Goal: Navigation & Orientation: Find specific page/section

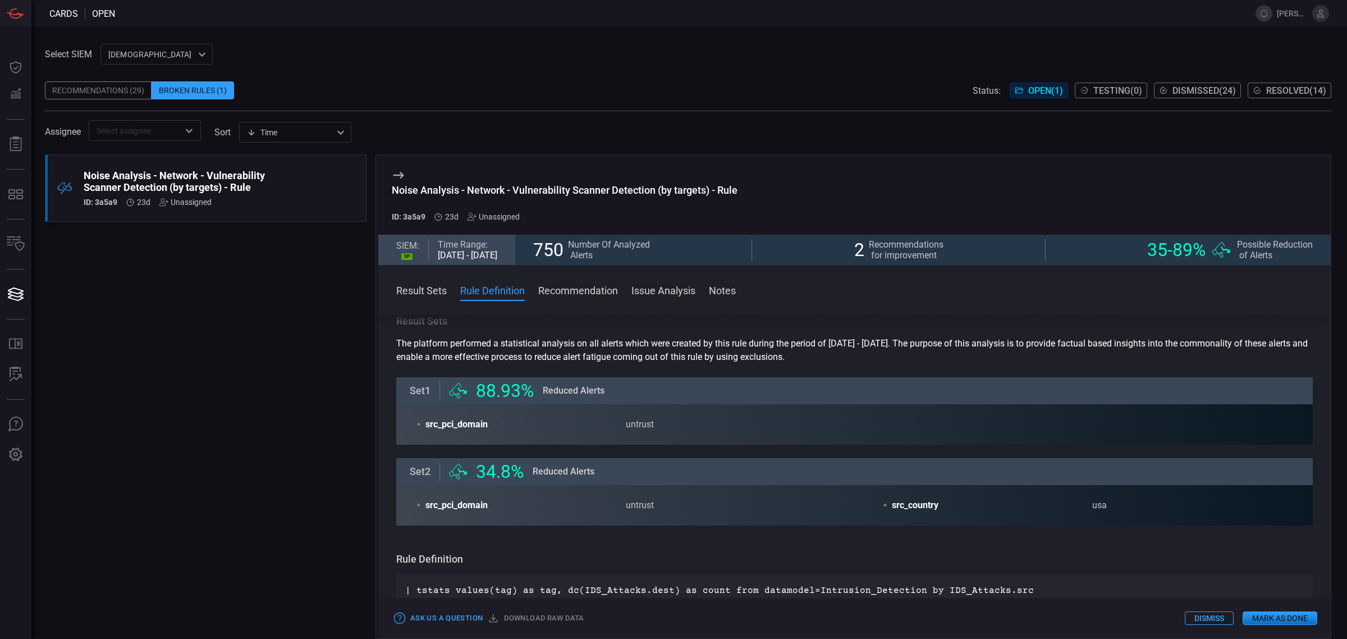
scroll to position [70, 0]
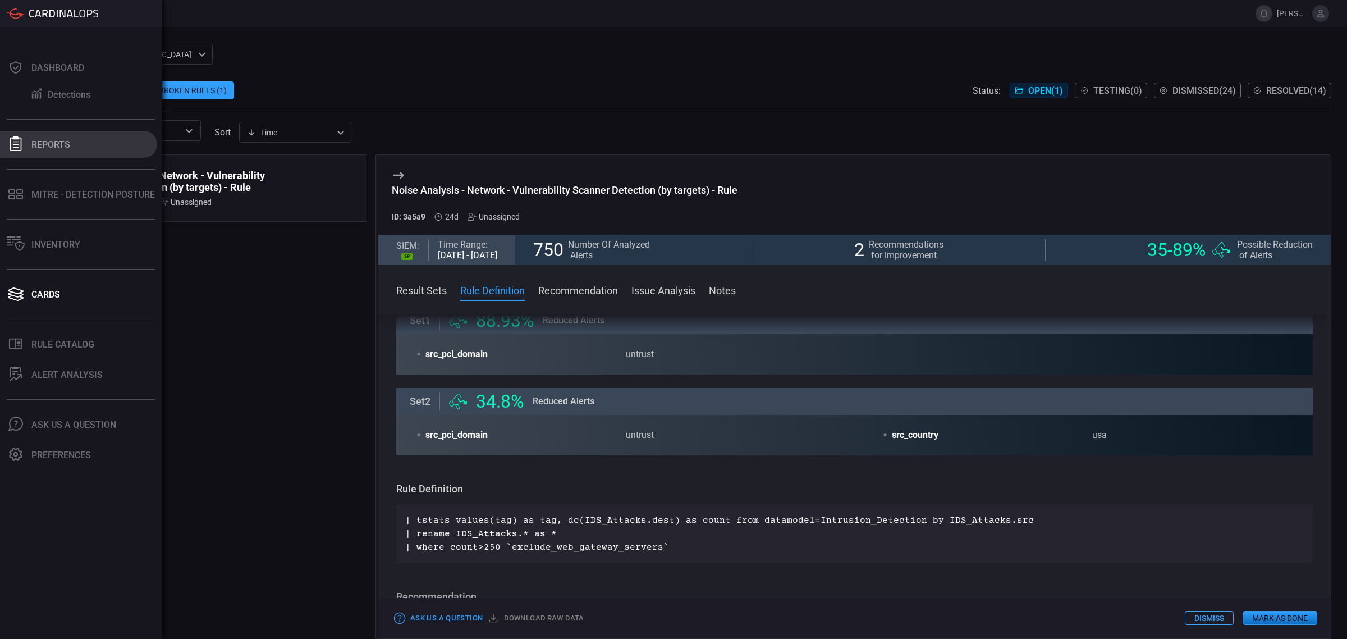
click at [63, 136] on button "Reports" at bounding box center [78, 144] width 157 height 27
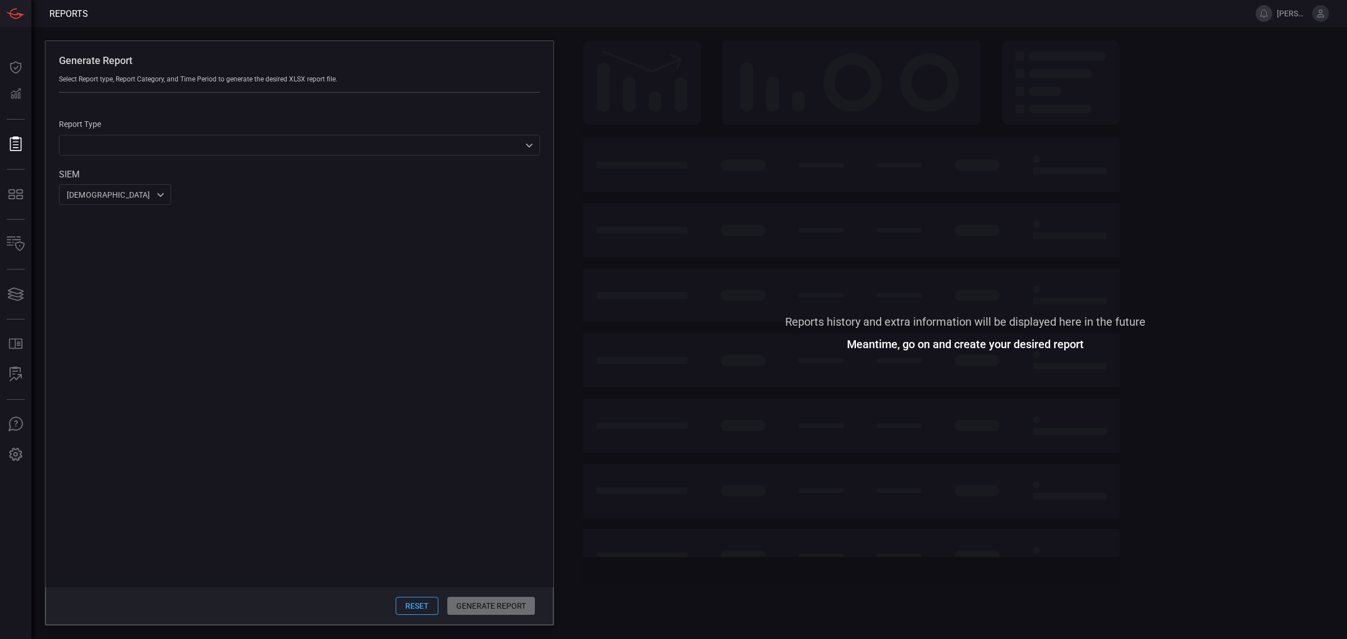
click at [925, 377] on span at bounding box center [965, 487] width 764 height 277
click at [423, 613] on button "Reset" at bounding box center [417, 606] width 43 height 18
click at [595, 326] on div "Reports history and extra information will be displayed here in the future Mean…" at bounding box center [965, 332] width 764 height 585
click at [901, 356] on span at bounding box center [965, 487] width 764 height 277
click at [337, 504] on span at bounding box center [299, 396] width 508 height 382
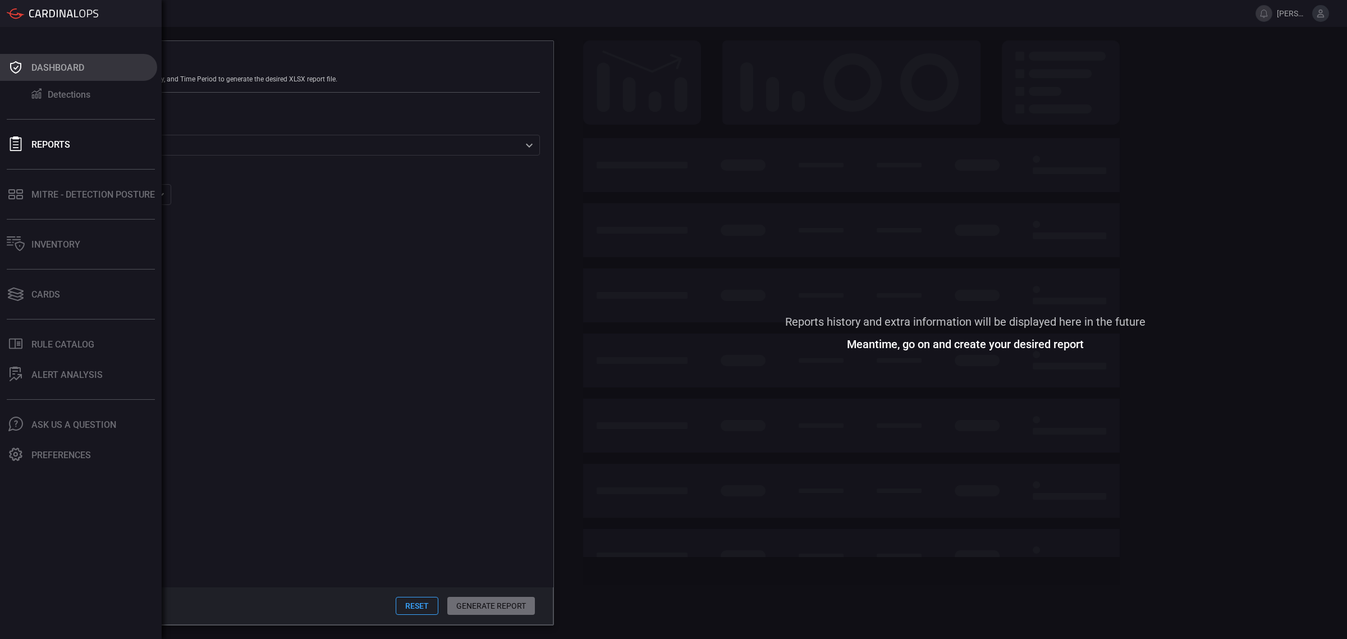
click at [18, 68] on icon at bounding box center [16, 67] width 18 height 16
